Goal: Information Seeking & Learning: Learn about a topic

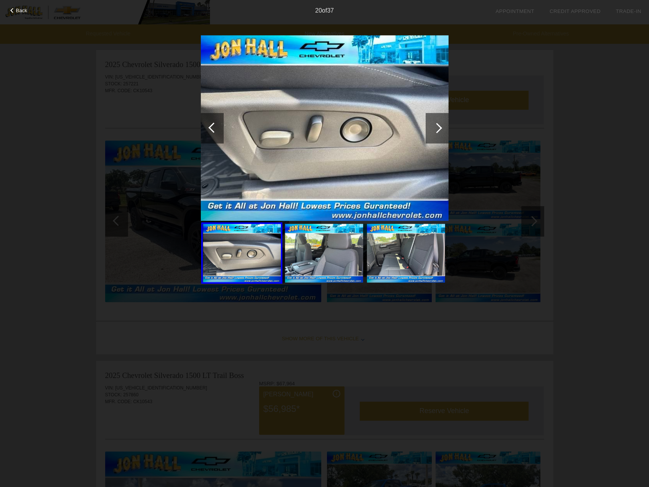
click at [595, 106] on div "Back 20 of 37" at bounding box center [324, 243] width 649 height 487
click at [93, 125] on div "Back 20 of 37" at bounding box center [324, 243] width 649 height 487
click at [445, 125] on div at bounding box center [437, 128] width 23 height 30
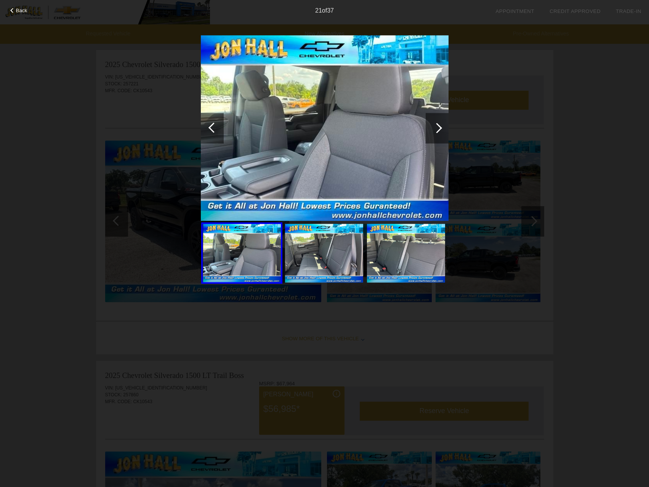
click at [432, 123] on div at bounding box center [437, 128] width 23 height 30
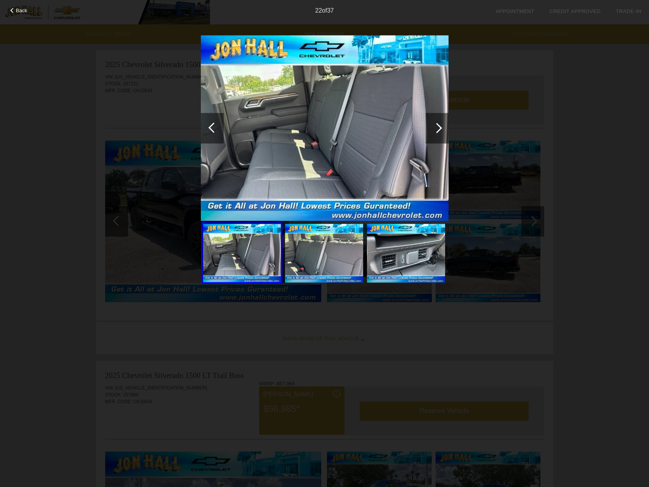
click at [431, 126] on div at bounding box center [437, 128] width 23 height 30
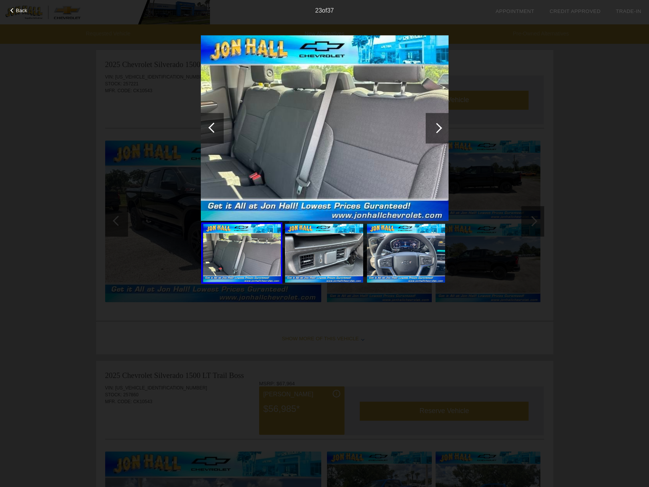
click at [431, 126] on div at bounding box center [437, 128] width 23 height 30
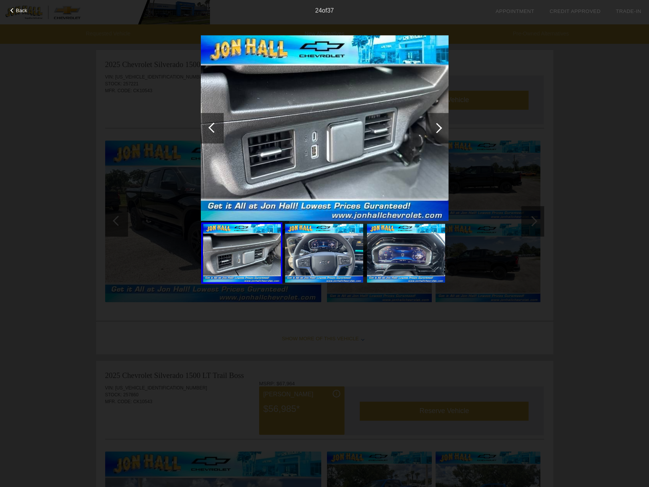
click at [431, 126] on div at bounding box center [437, 128] width 23 height 30
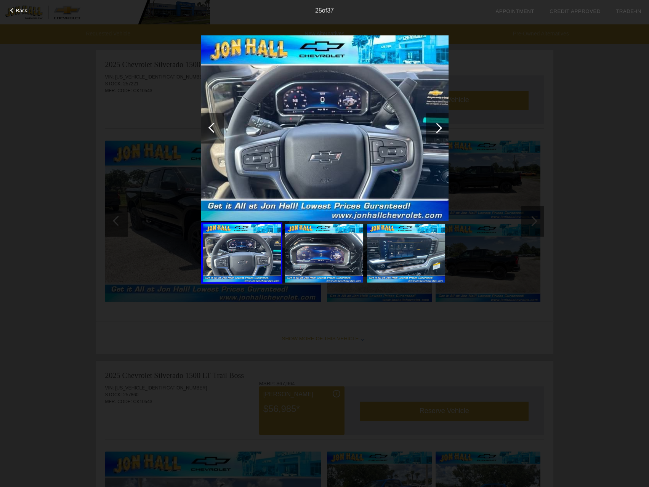
click at [431, 126] on div at bounding box center [437, 128] width 23 height 30
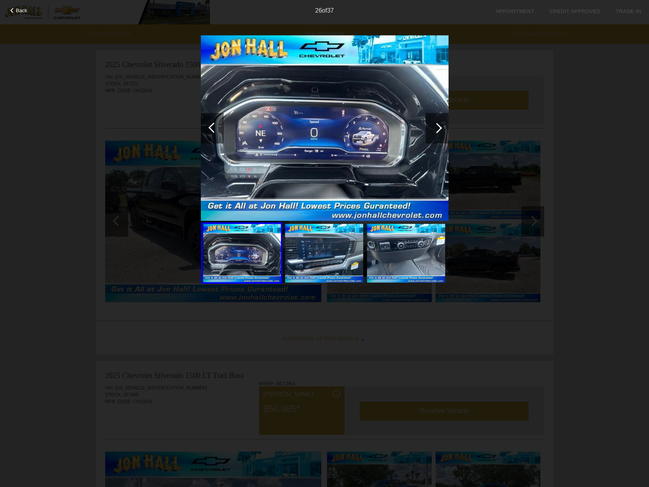
click at [431, 126] on div at bounding box center [437, 128] width 23 height 30
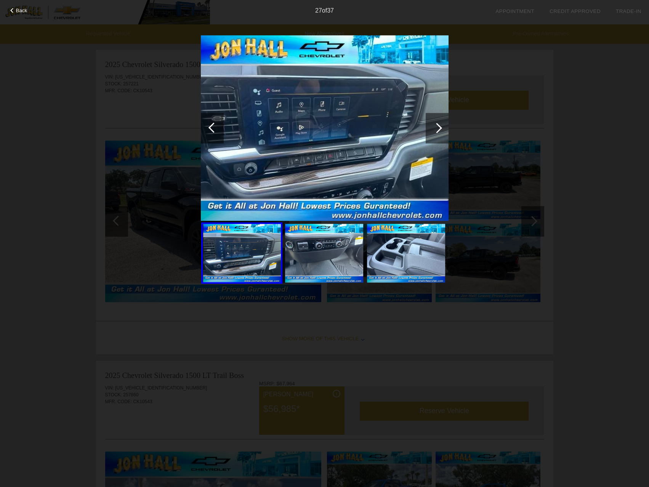
click at [431, 126] on div at bounding box center [437, 128] width 23 height 30
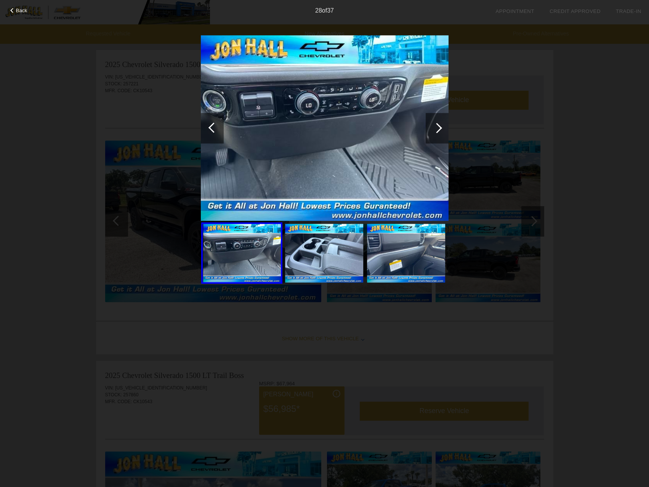
click at [430, 127] on div at bounding box center [437, 128] width 23 height 30
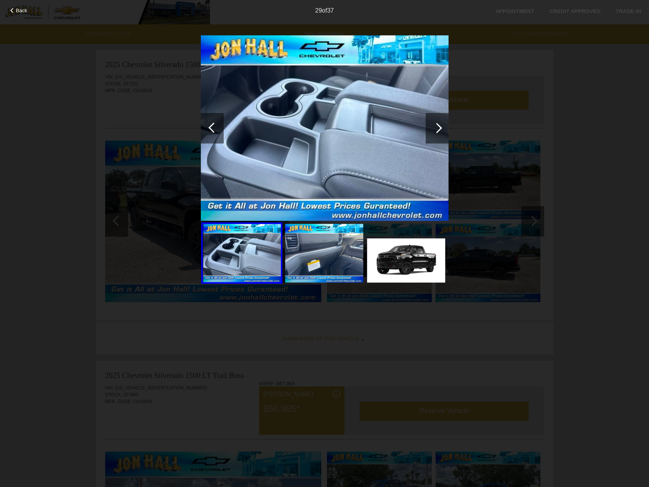
click at [430, 127] on div at bounding box center [437, 128] width 23 height 30
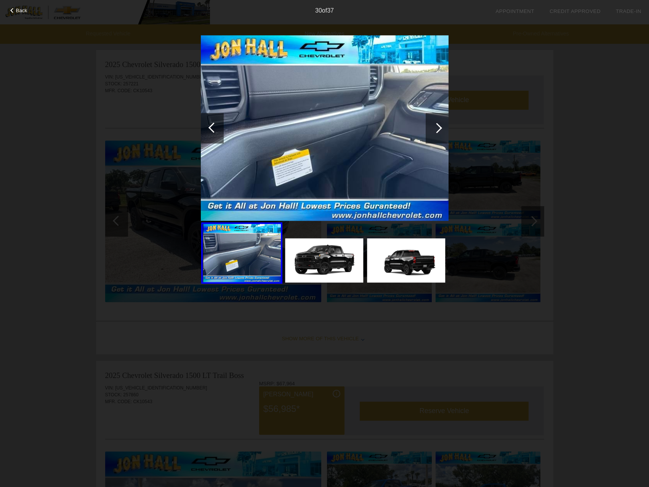
click at [430, 127] on div at bounding box center [437, 128] width 23 height 30
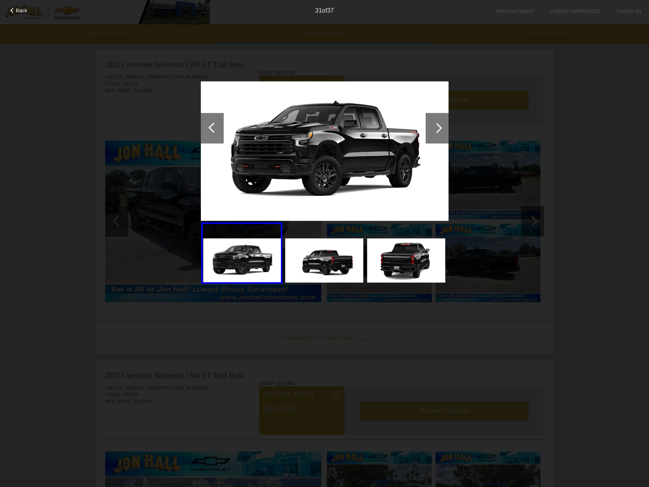
click at [620, 131] on div "Back 31 of 37" at bounding box center [324, 243] width 649 height 487
click at [55, 146] on div "Back 31 of 37" at bounding box center [324, 243] width 649 height 487
click at [13, 10] on div at bounding box center [12, 10] width 5 height 5
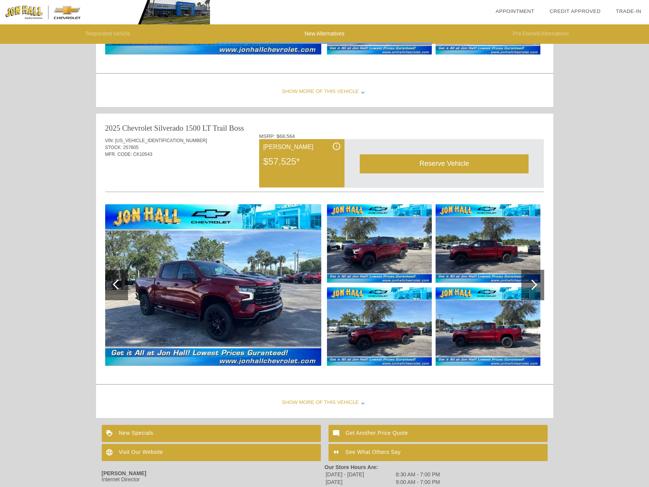
scroll to position [572, 0]
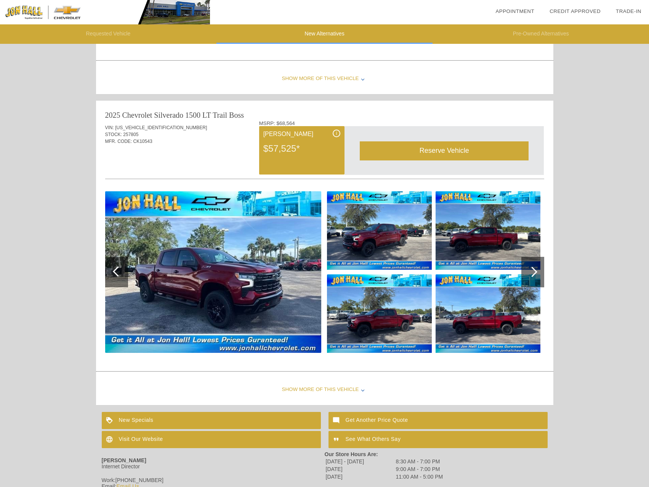
click at [358, 390] on div "Show More of this Vehicle" at bounding box center [324, 390] width 457 height 30
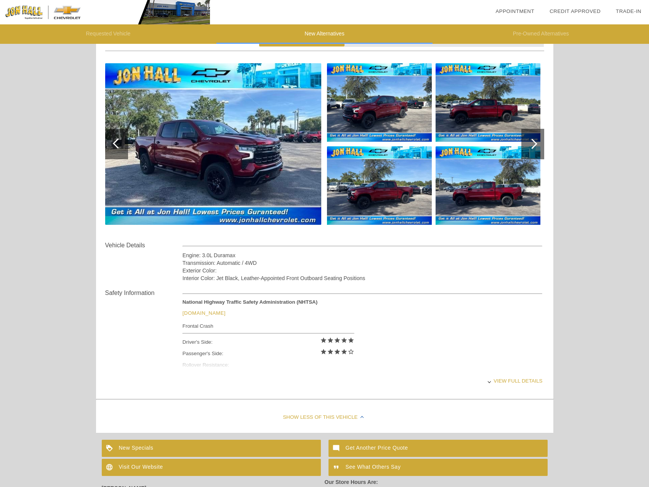
scroll to position [724, 0]
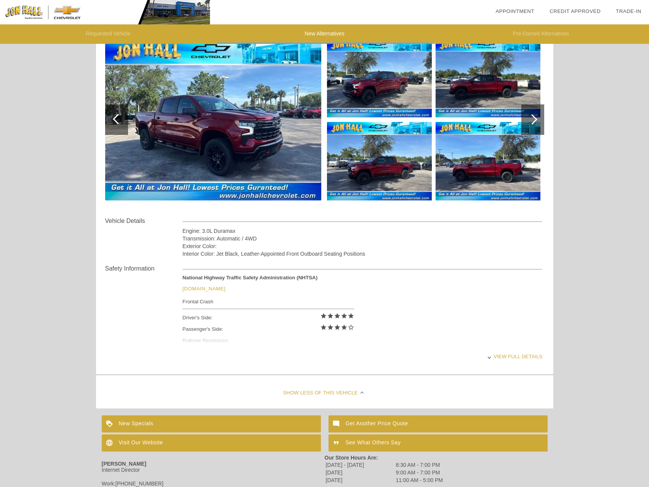
click at [527, 355] on div "View full details" at bounding box center [363, 356] width 360 height 19
click at [521, 357] on div "View less details" at bounding box center [363, 356] width 360 height 19
click at [521, 357] on div "View full details" at bounding box center [363, 356] width 360 height 19
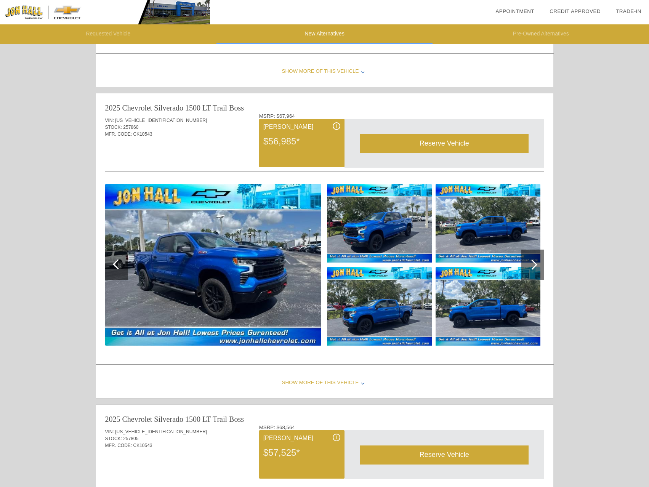
scroll to position [267, 0]
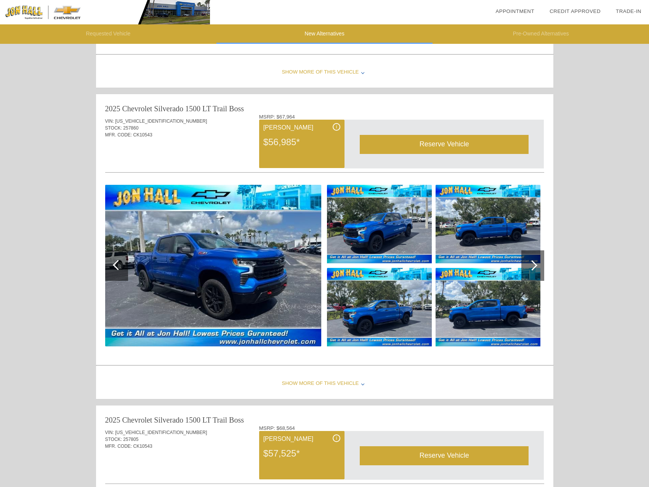
click at [359, 384] on div "Show More of this Vehicle" at bounding box center [324, 384] width 457 height 30
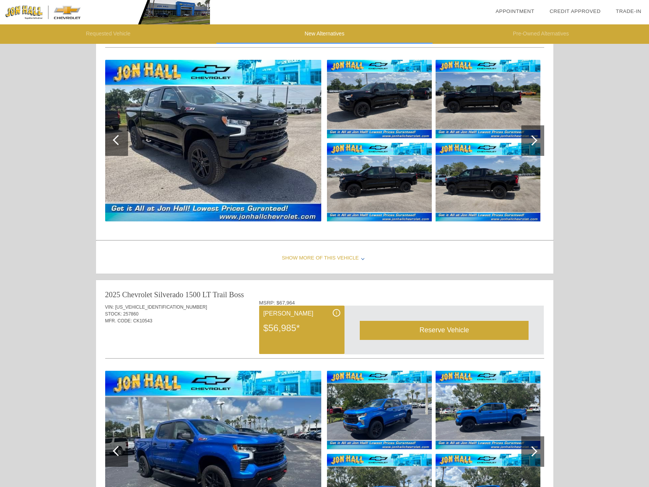
scroll to position [38, 0]
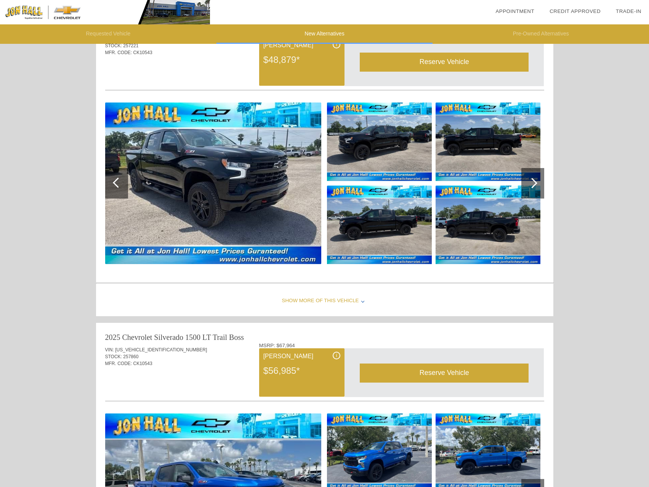
click at [361, 302] on div "Show More of this Vehicle" at bounding box center [324, 301] width 457 height 30
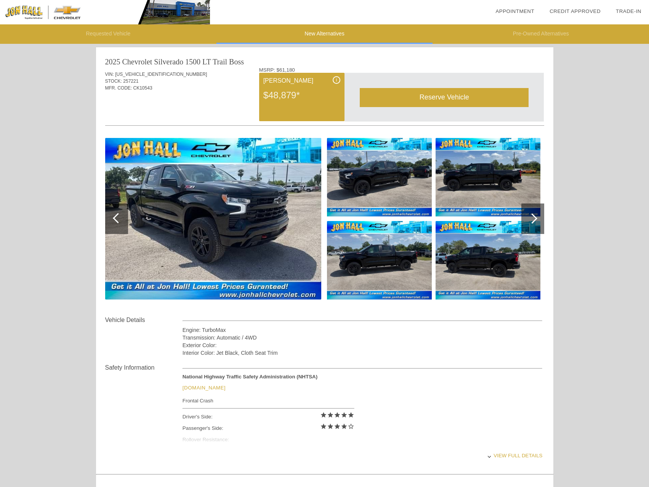
scroll to position [0, 0]
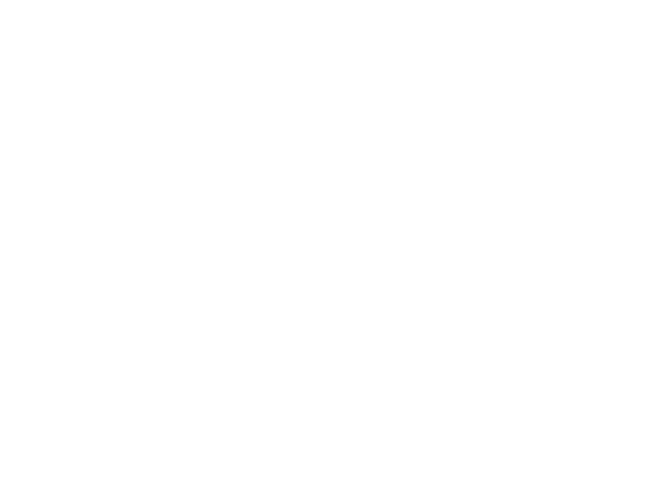
scroll to position [2, 0]
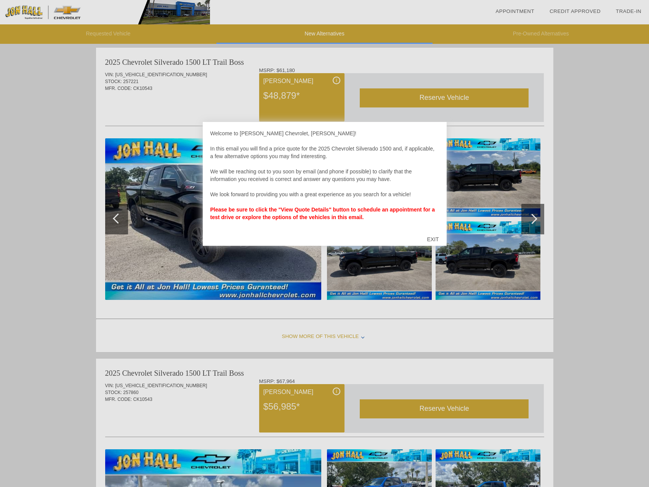
click at [433, 239] on div "EXIT" at bounding box center [432, 239] width 27 height 23
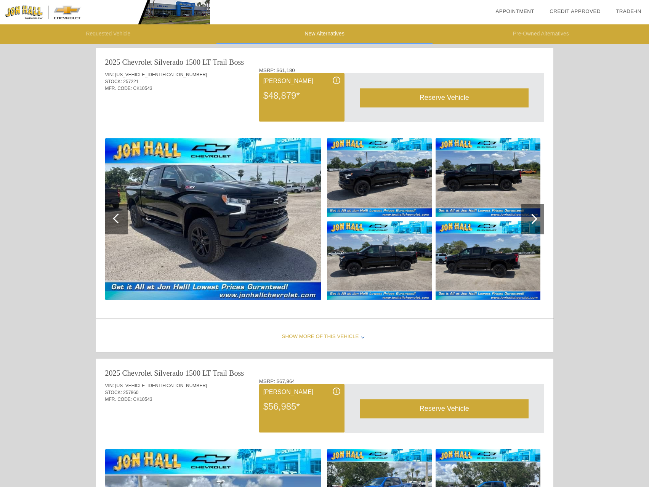
click at [223, 203] on img at bounding box center [213, 219] width 216 height 162
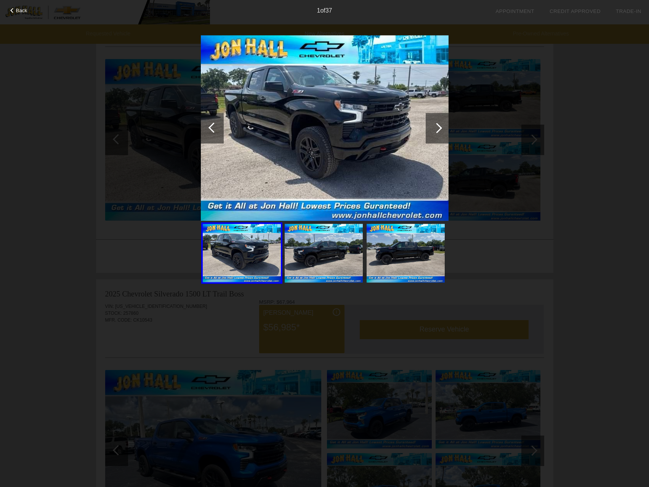
scroll to position [79, 0]
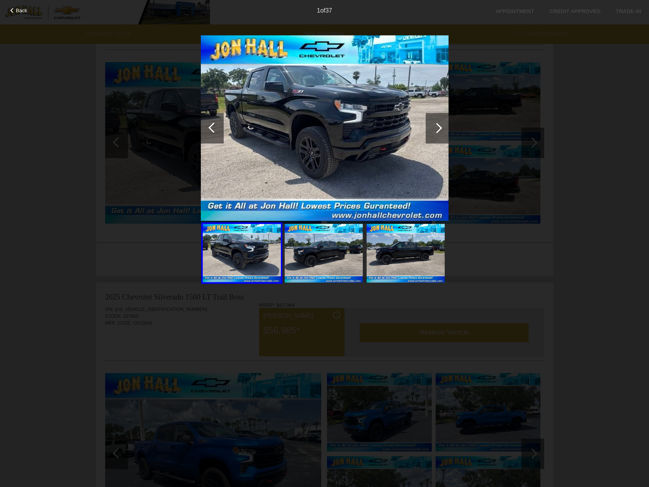
click at [440, 130] on div at bounding box center [437, 128] width 10 height 10
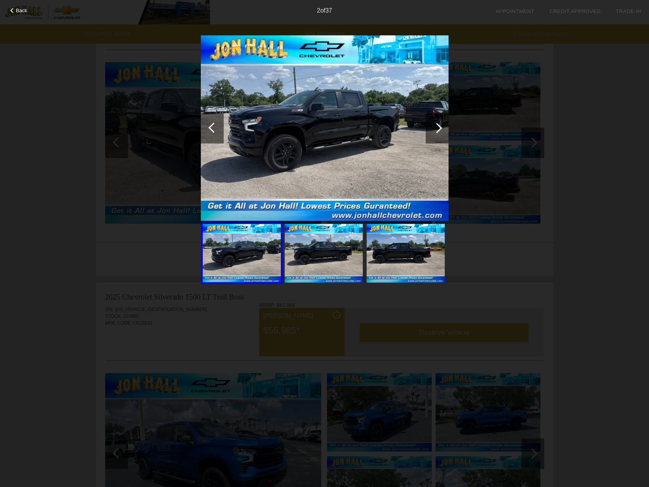
click at [440, 130] on div at bounding box center [437, 128] width 10 height 10
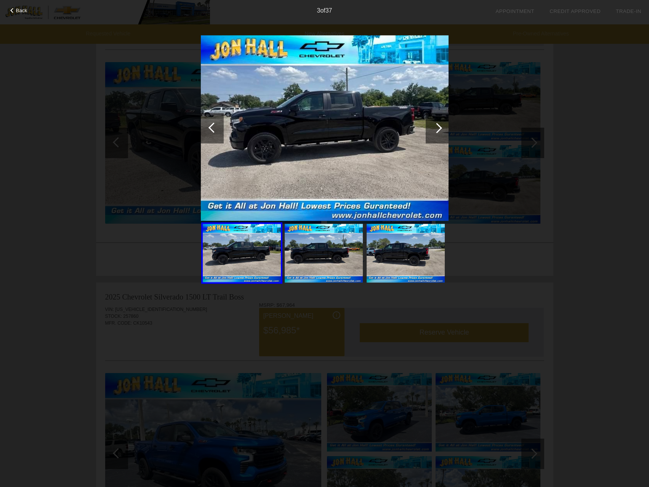
click at [440, 130] on div at bounding box center [437, 128] width 10 height 10
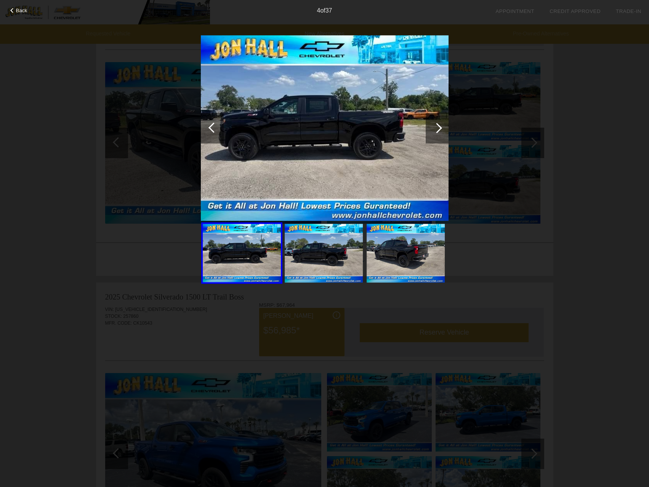
click at [440, 130] on div at bounding box center [437, 128] width 10 height 10
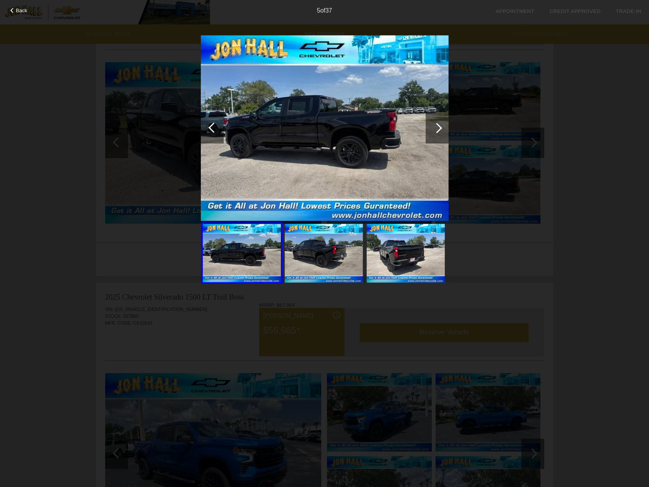
click at [440, 130] on div at bounding box center [437, 128] width 10 height 10
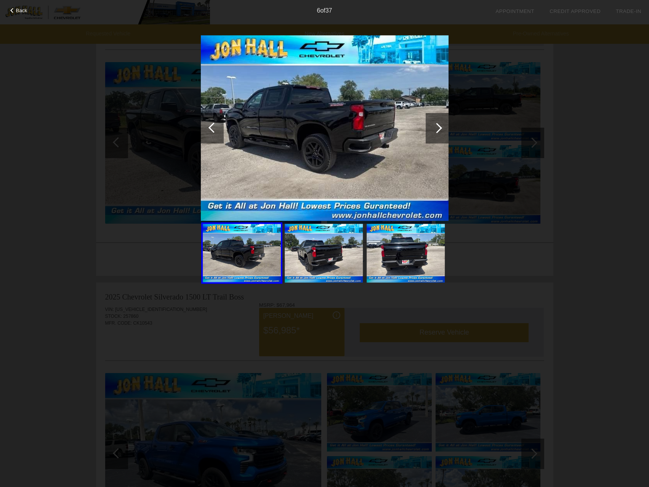
click at [440, 130] on div at bounding box center [437, 128] width 10 height 10
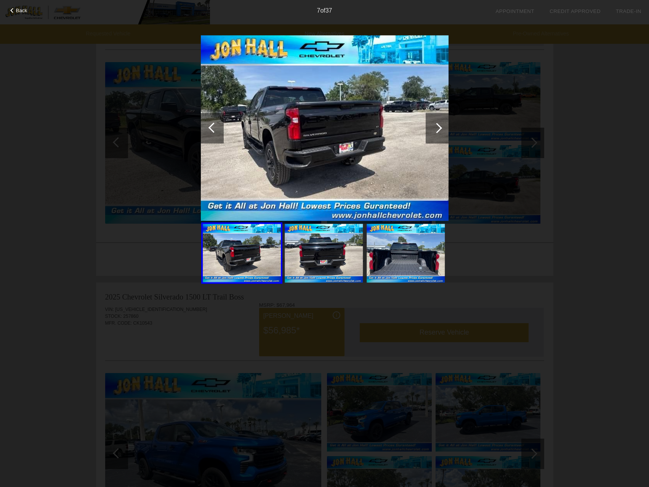
click at [440, 130] on div at bounding box center [437, 128] width 10 height 10
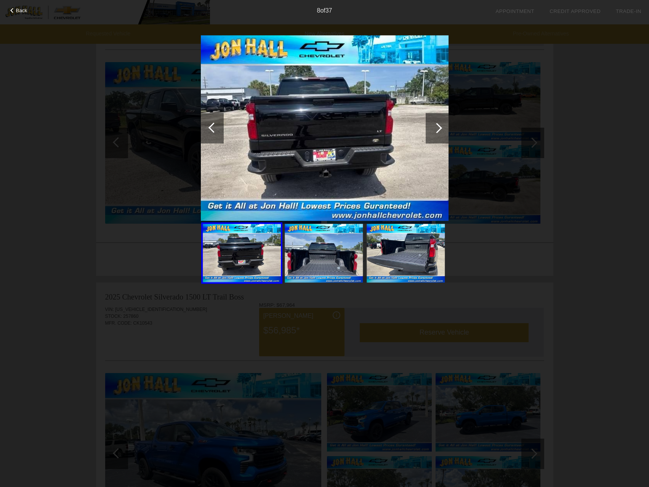
click at [440, 130] on div at bounding box center [437, 128] width 10 height 10
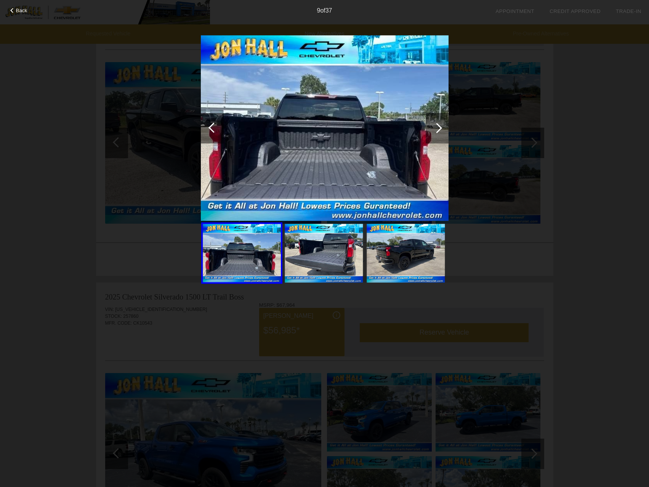
click at [440, 130] on div at bounding box center [437, 128] width 10 height 10
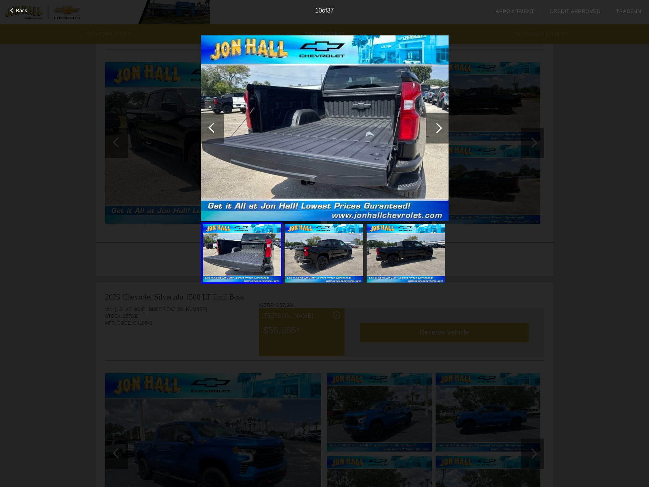
click at [440, 130] on div at bounding box center [437, 128] width 10 height 10
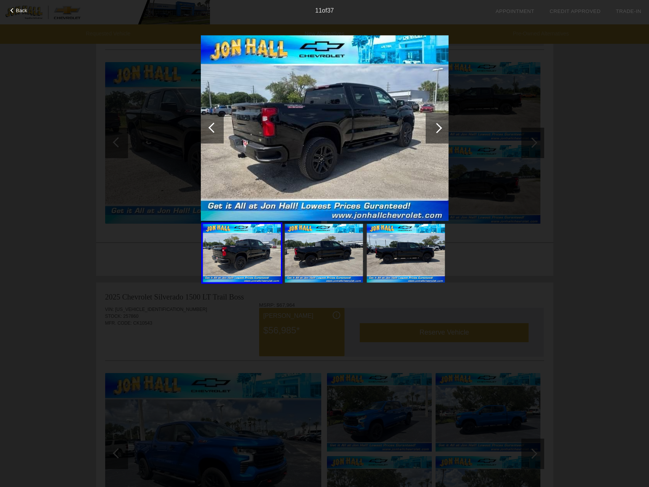
click at [440, 130] on div at bounding box center [437, 128] width 10 height 10
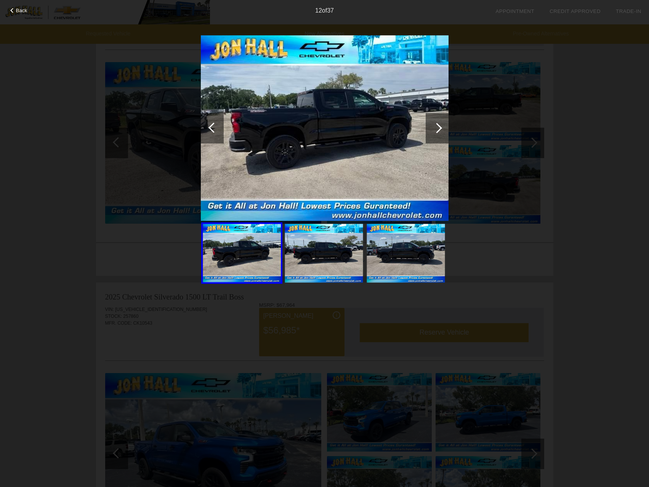
click at [440, 130] on div at bounding box center [437, 128] width 10 height 10
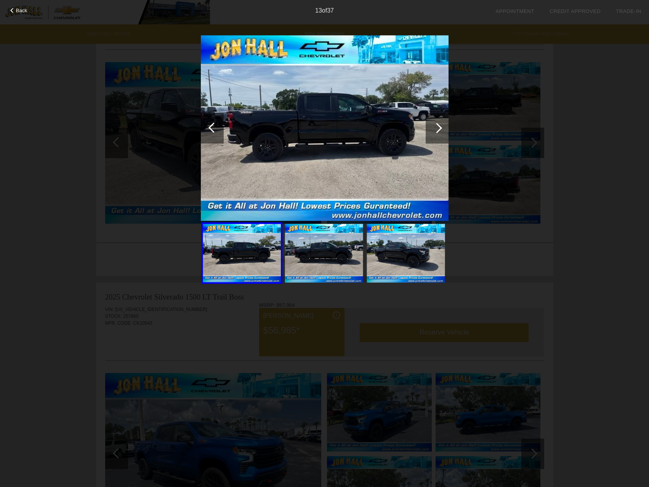
click at [440, 130] on div at bounding box center [437, 128] width 10 height 10
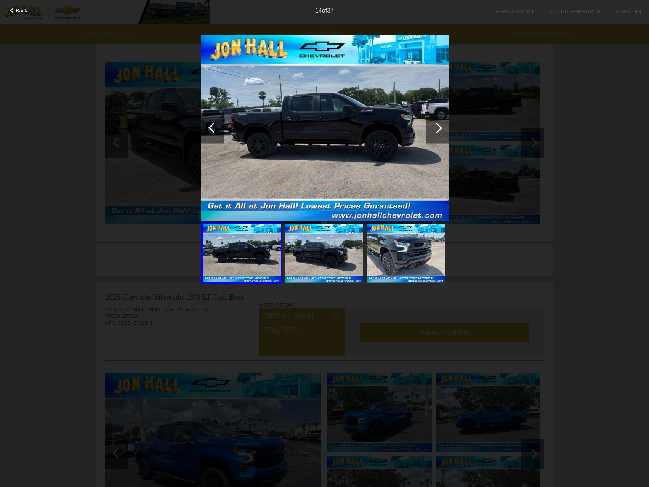
click at [440, 130] on div at bounding box center [437, 128] width 10 height 10
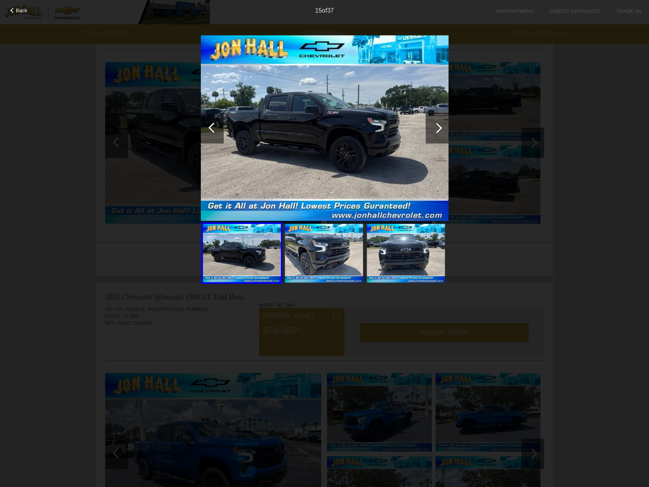
click at [440, 130] on div at bounding box center [437, 128] width 10 height 10
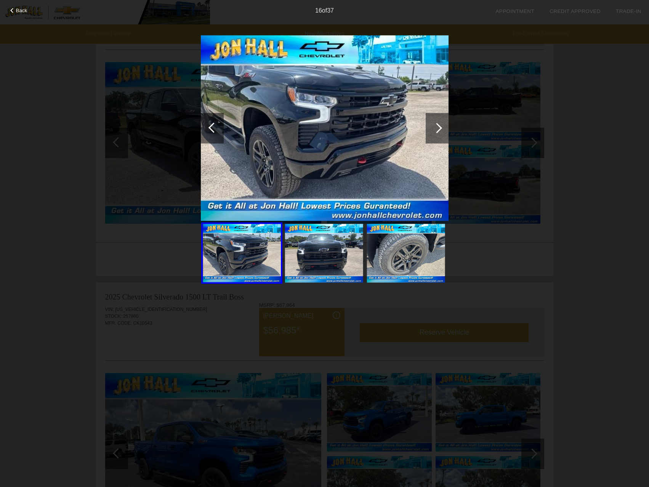
click at [440, 130] on div at bounding box center [437, 128] width 10 height 10
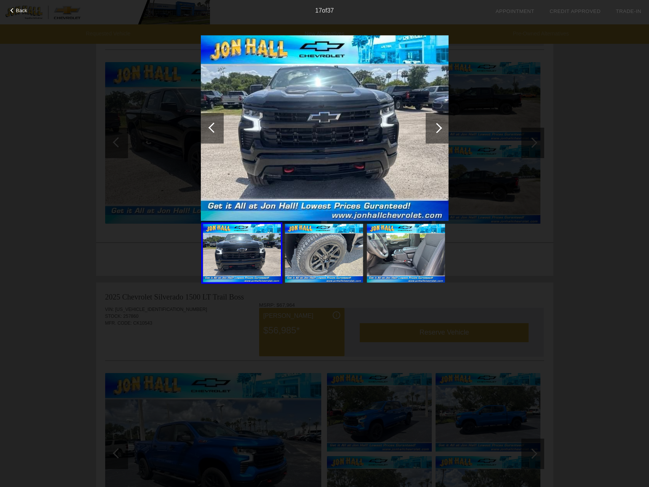
click at [440, 130] on div at bounding box center [437, 128] width 10 height 10
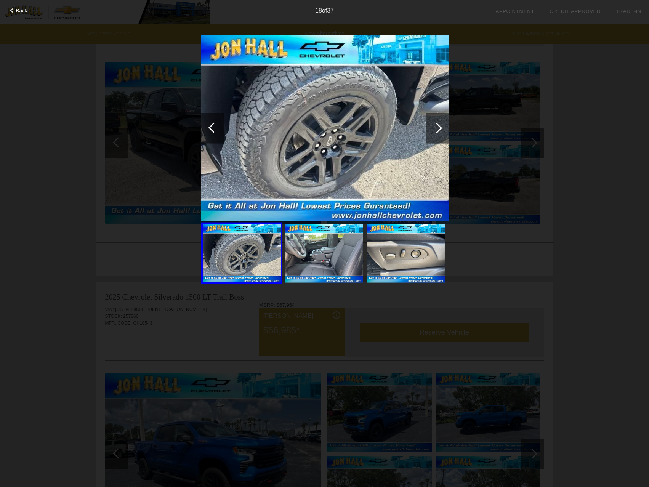
click at [440, 130] on div at bounding box center [437, 128] width 10 height 10
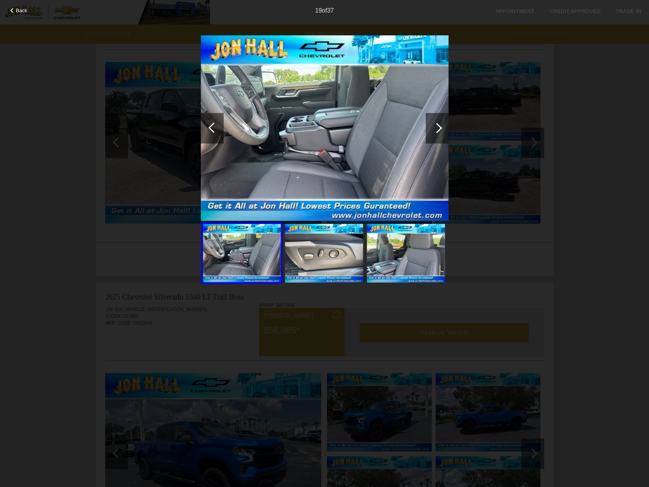
click at [440, 130] on div at bounding box center [437, 128] width 10 height 10
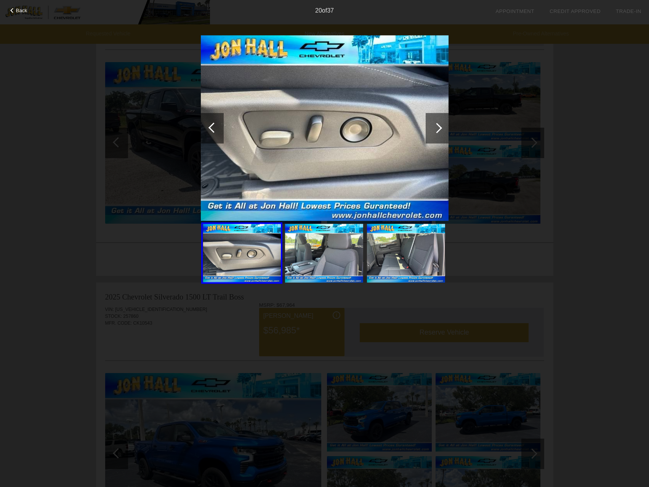
click at [440, 130] on div at bounding box center [437, 128] width 10 height 10
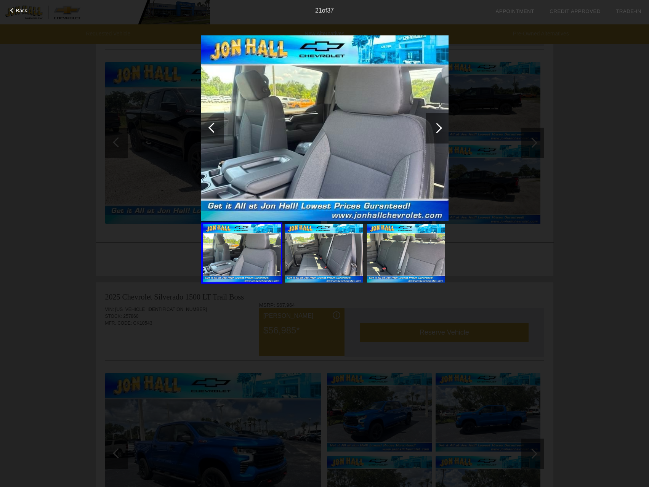
click at [440, 130] on div at bounding box center [437, 128] width 10 height 10
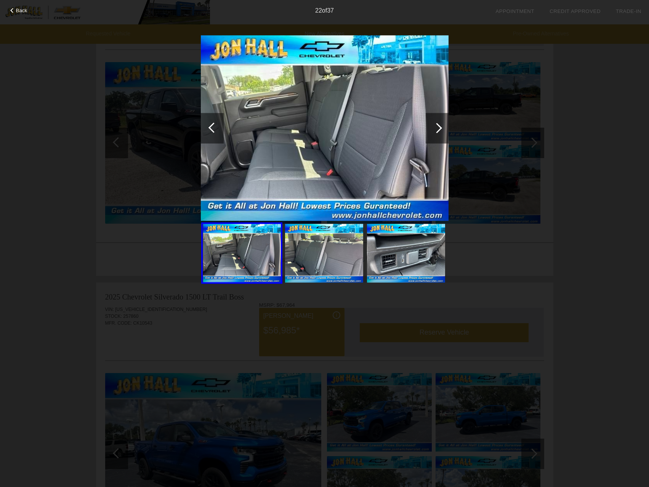
click at [634, 127] on div "Back 22 of 37" at bounding box center [324, 243] width 649 height 487
click at [12, 10] on div at bounding box center [12, 10] width 5 height 5
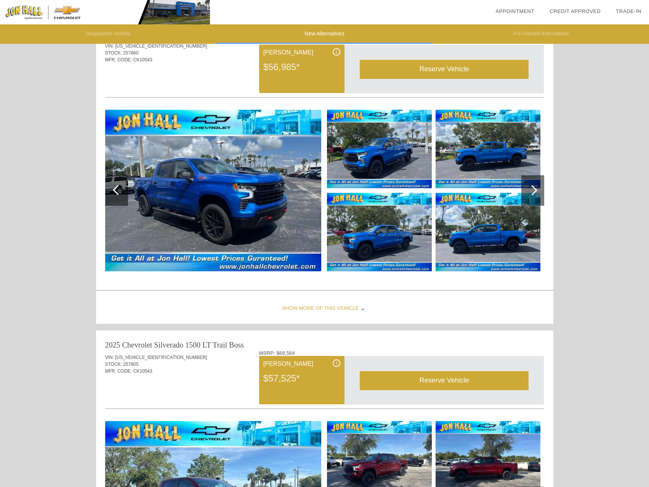
scroll to position [345, 0]
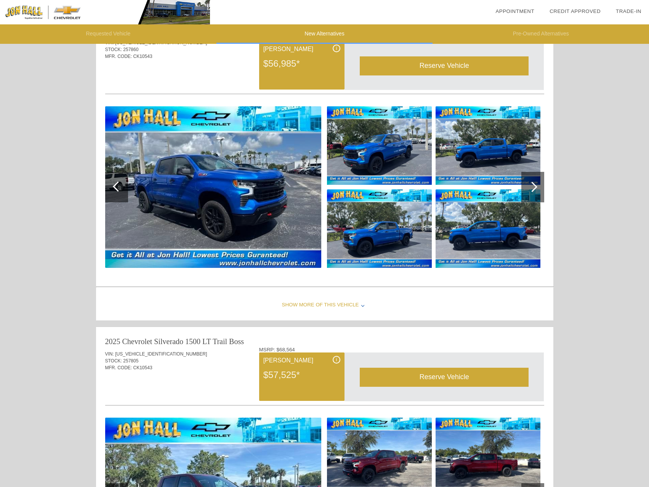
click at [225, 183] on img at bounding box center [213, 187] width 216 height 162
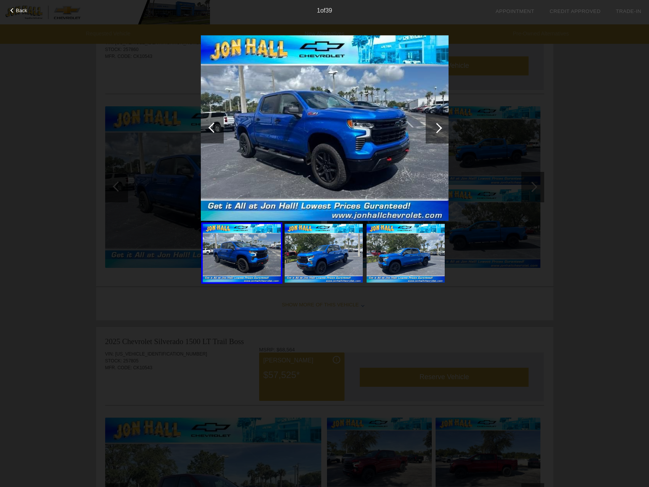
click at [435, 128] on div at bounding box center [437, 128] width 10 height 10
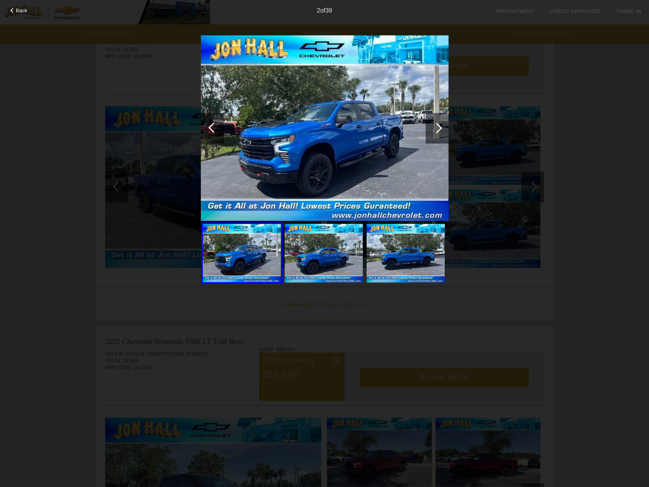
click at [436, 128] on div at bounding box center [437, 128] width 10 height 10
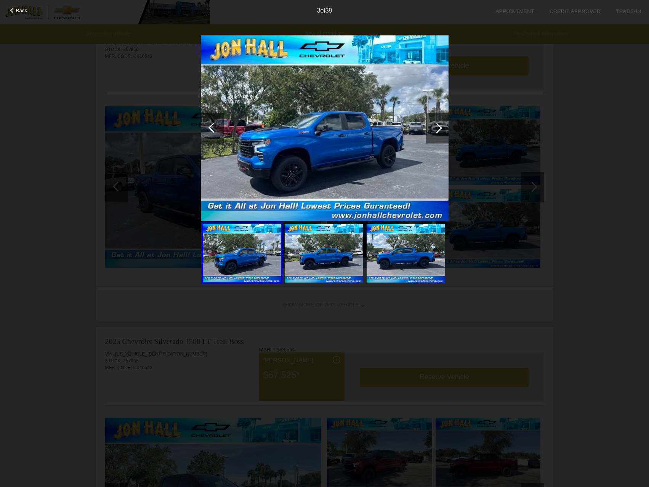
click at [436, 128] on div at bounding box center [437, 128] width 10 height 10
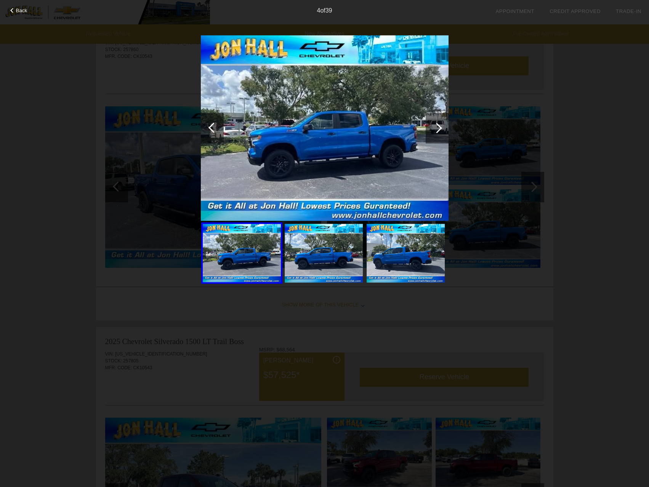
click at [436, 128] on div at bounding box center [437, 128] width 10 height 10
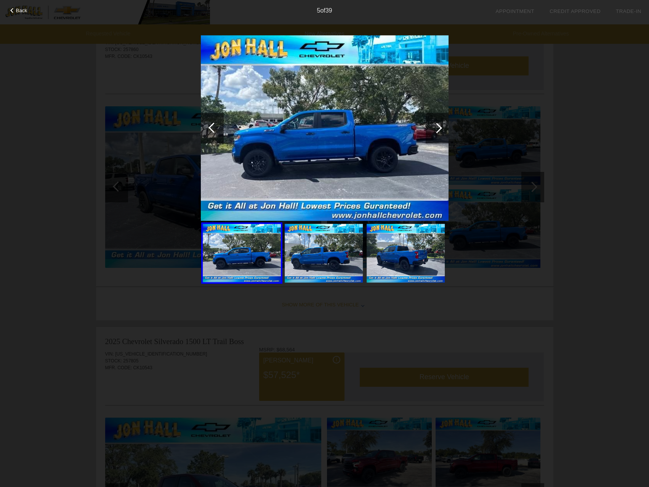
click at [436, 128] on div at bounding box center [437, 128] width 10 height 10
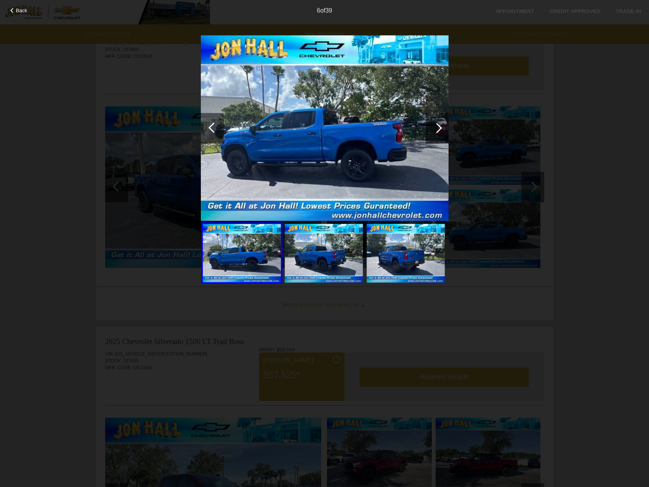
click at [436, 128] on div at bounding box center [437, 128] width 10 height 10
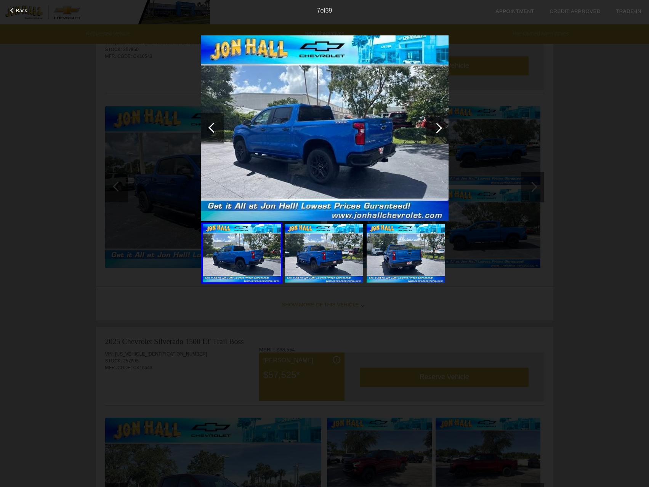
click at [436, 128] on div at bounding box center [437, 128] width 10 height 10
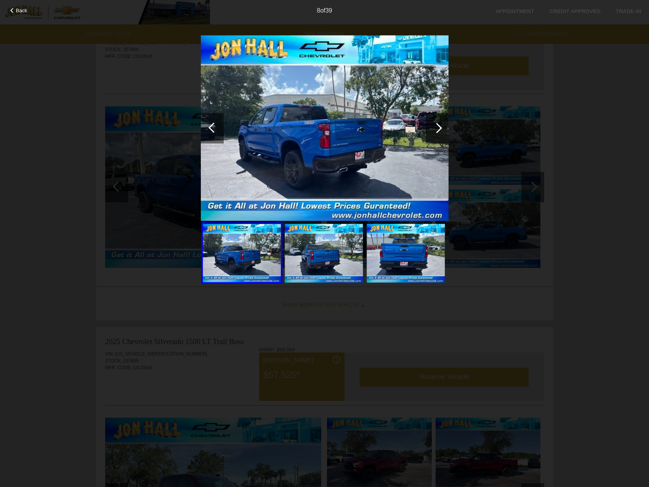
click at [436, 128] on div at bounding box center [437, 128] width 10 height 10
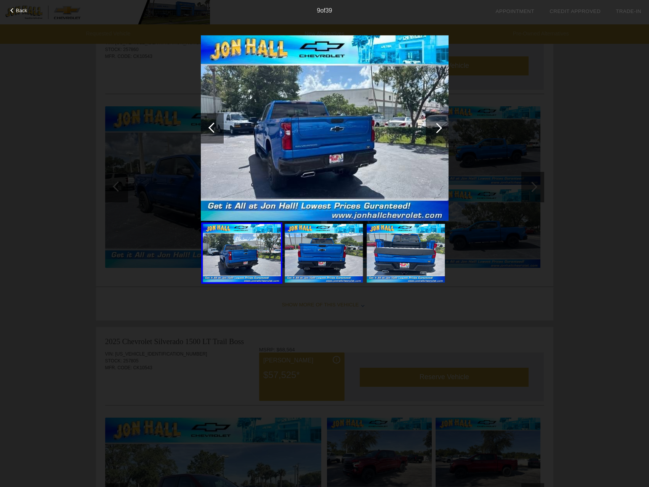
click at [436, 128] on div at bounding box center [437, 128] width 10 height 10
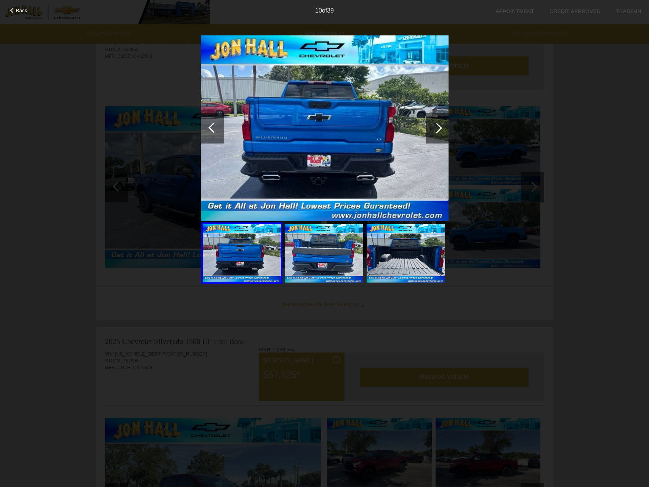
click at [436, 128] on div at bounding box center [437, 128] width 10 height 10
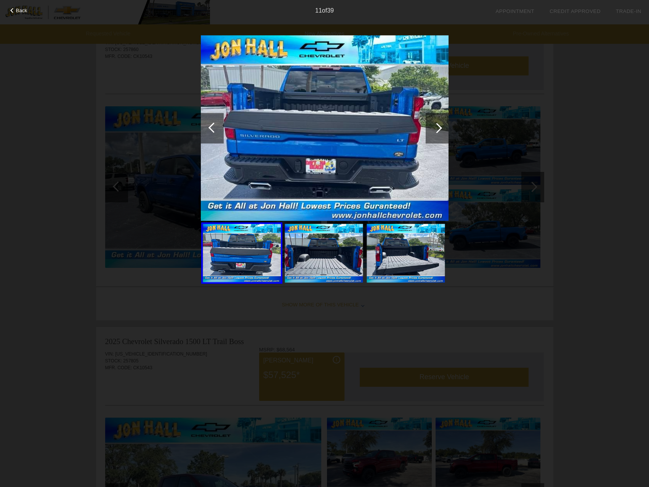
click at [436, 128] on div at bounding box center [437, 128] width 10 height 10
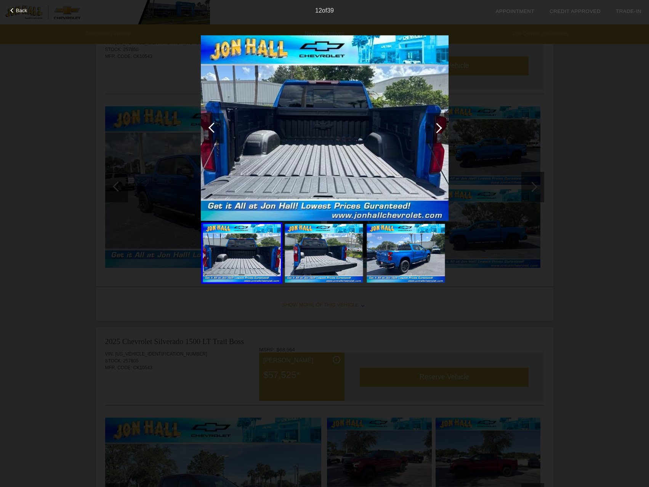
click at [437, 128] on div at bounding box center [437, 128] width 10 height 10
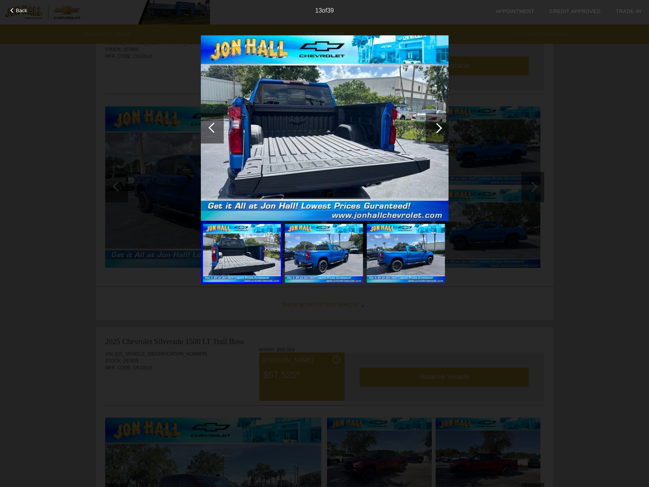
click at [437, 128] on div at bounding box center [437, 128] width 10 height 10
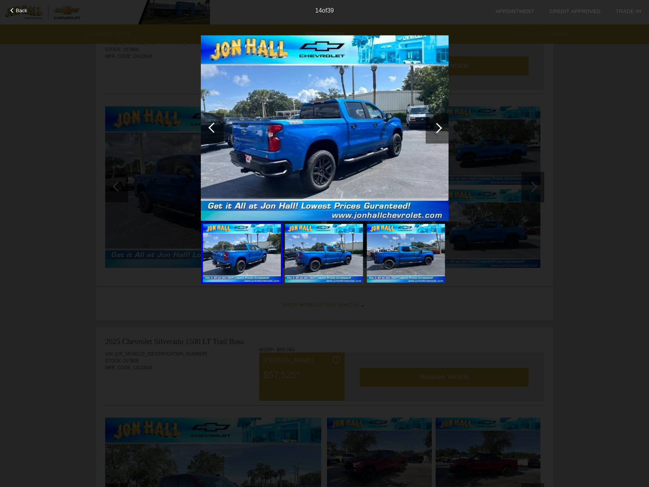
click at [437, 128] on div at bounding box center [437, 128] width 10 height 10
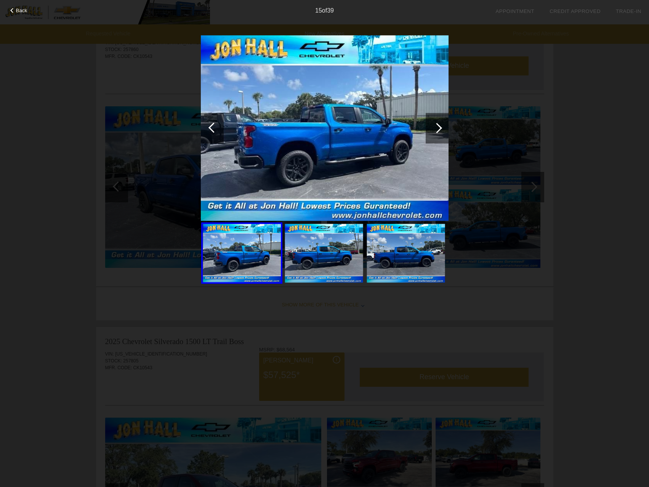
click at [437, 128] on div at bounding box center [437, 128] width 10 height 10
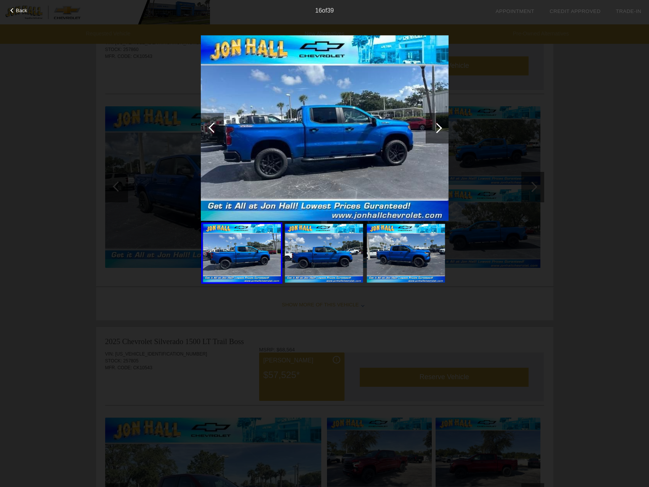
click at [437, 128] on div at bounding box center [437, 128] width 10 height 10
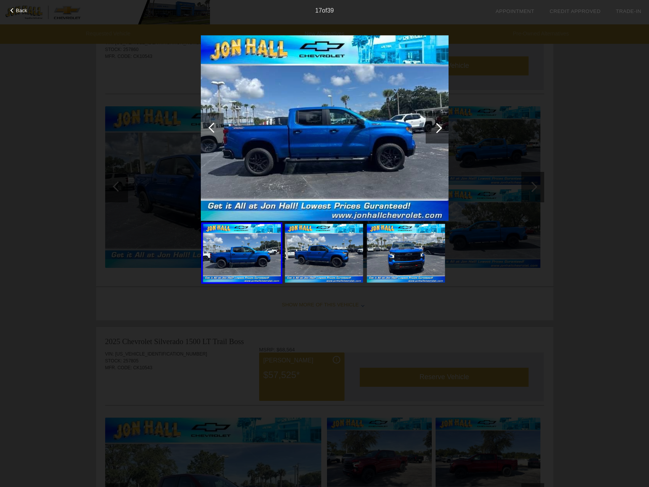
click at [437, 128] on div at bounding box center [437, 128] width 10 height 10
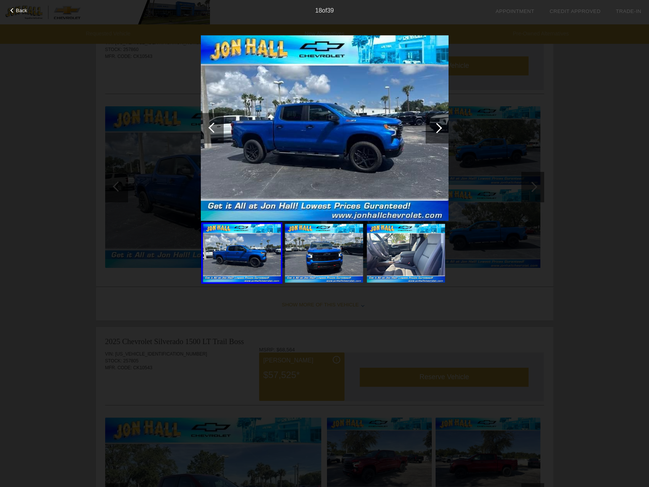
click at [437, 128] on div at bounding box center [437, 128] width 10 height 10
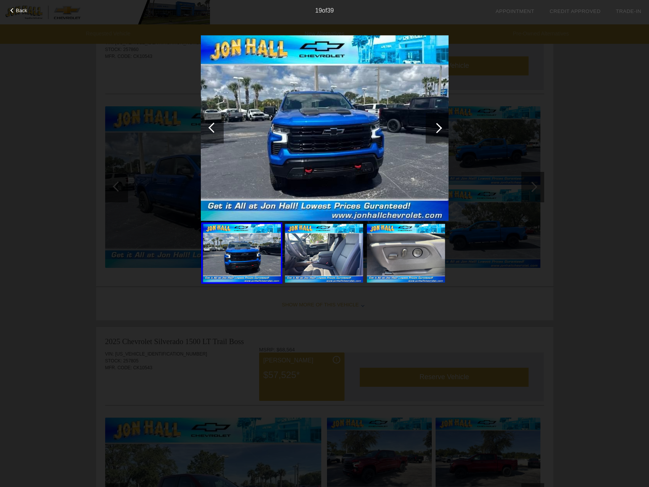
click at [437, 128] on div at bounding box center [437, 128] width 10 height 10
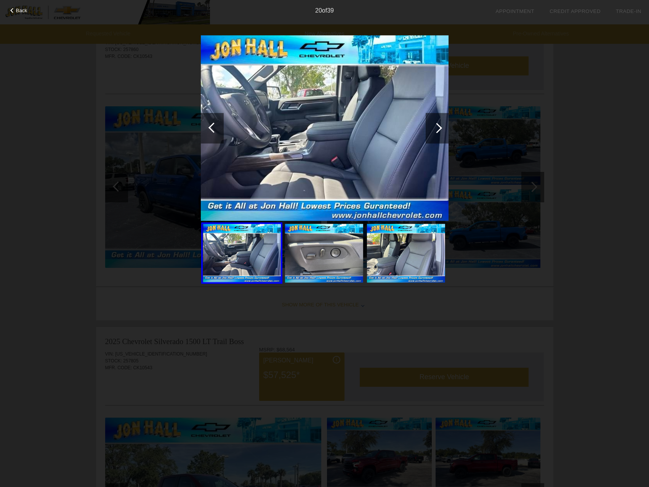
click at [437, 128] on div at bounding box center [437, 128] width 10 height 10
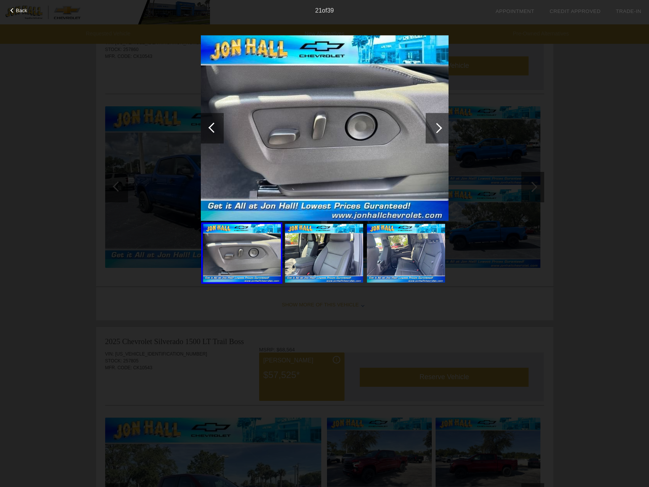
click at [210, 128] on div at bounding box center [214, 127] width 10 height 10
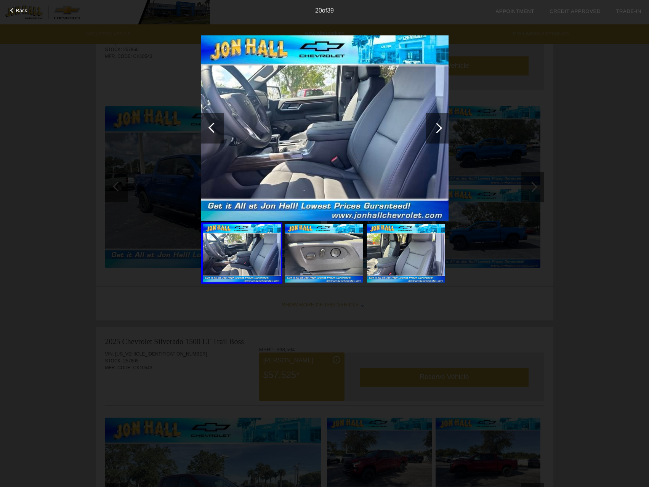
click at [437, 133] on div at bounding box center [437, 128] width 10 height 10
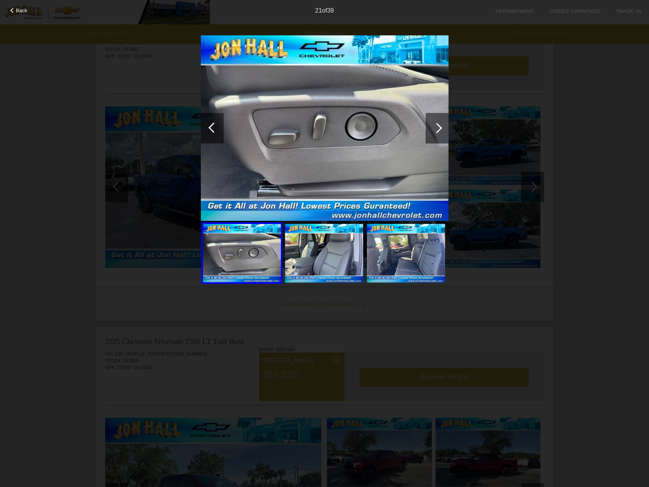
click at [437, 133] on div at bounding box center [437, 128] width 10 height 10
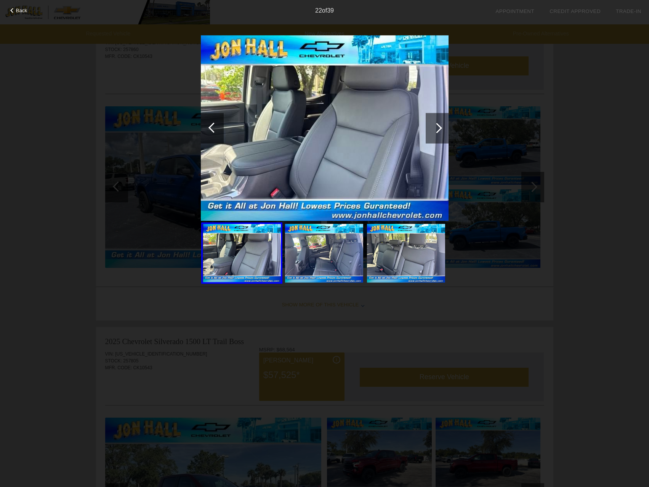
click at [437, 133] on div at bounding box center [437, 128] width 10 height 10
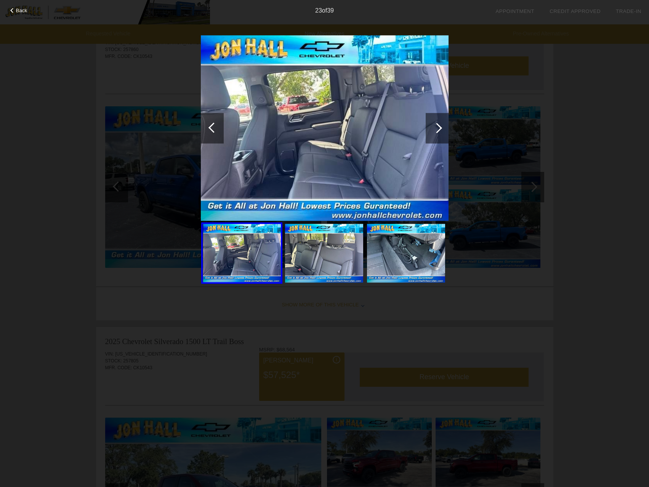
click at [635, 103] on div "Back 23 of 39" at bounding box center [324, 243] width 649 height 487
click at [16, 11] on span "Back" at bounding box center [21, 11] width 11 height 6
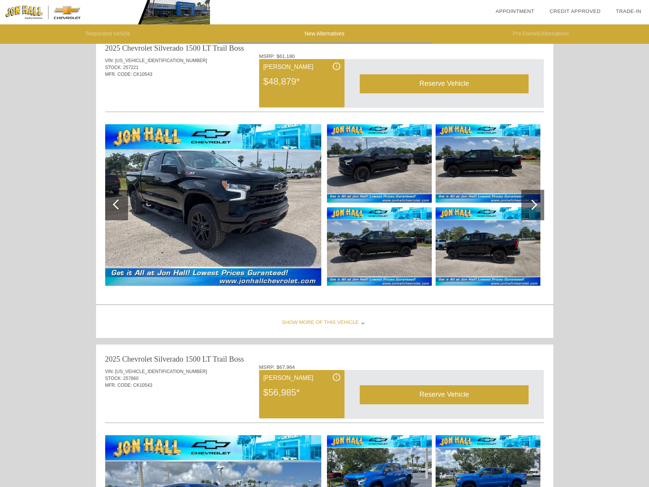
scroll to position [0, 0]
